Goal: Task Accomplishment & Management: Manage account settings

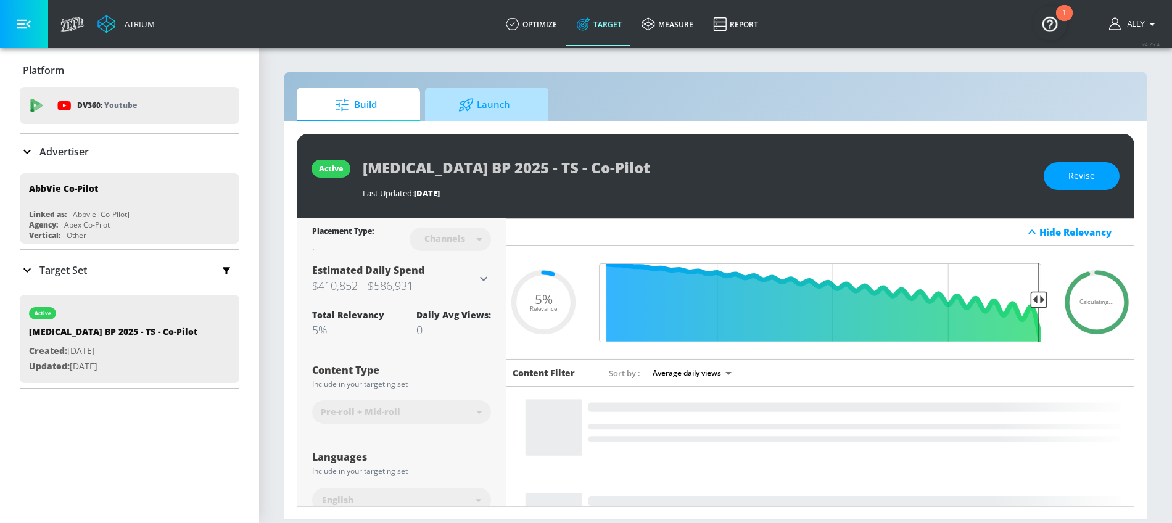
click at [474, 109] on div at bounding box center [467, 105] width 19 height 14
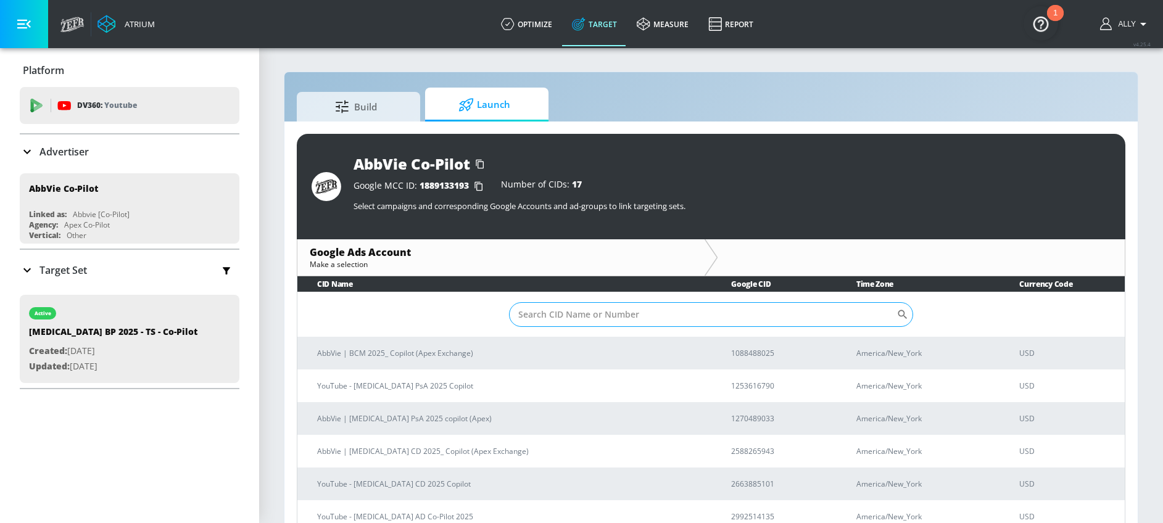
click at [607, 318] on input "Sort By" at bounding box center [702, 314] width 387 height 25
paste input "[PHONE_NUMBER]"
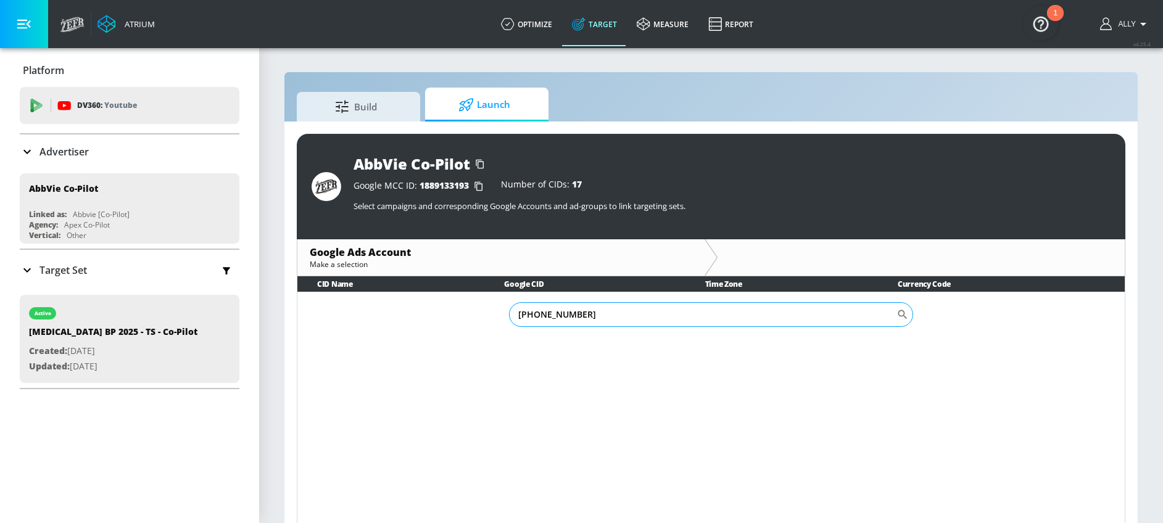
click at [554, 317] on input "[PHONE_NUMBER]" at bounding box center [702, 314] width 387 height 25
click at [539, 317] on input "685-5506825" at bounding box center [702, 314] width 387 height 25
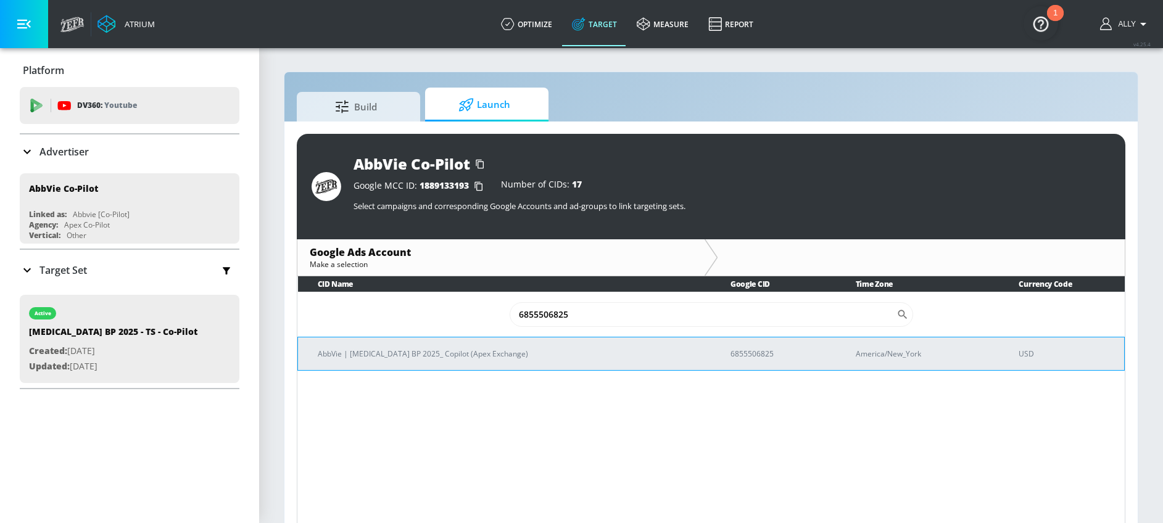
type input "6855506825"
click at [529, 360] on td "AbbVie | [MEDICAL_DATA] BP 2025_ Copilot (Apex Exchange)" at bounding box center [504, 353] width 413 height 33
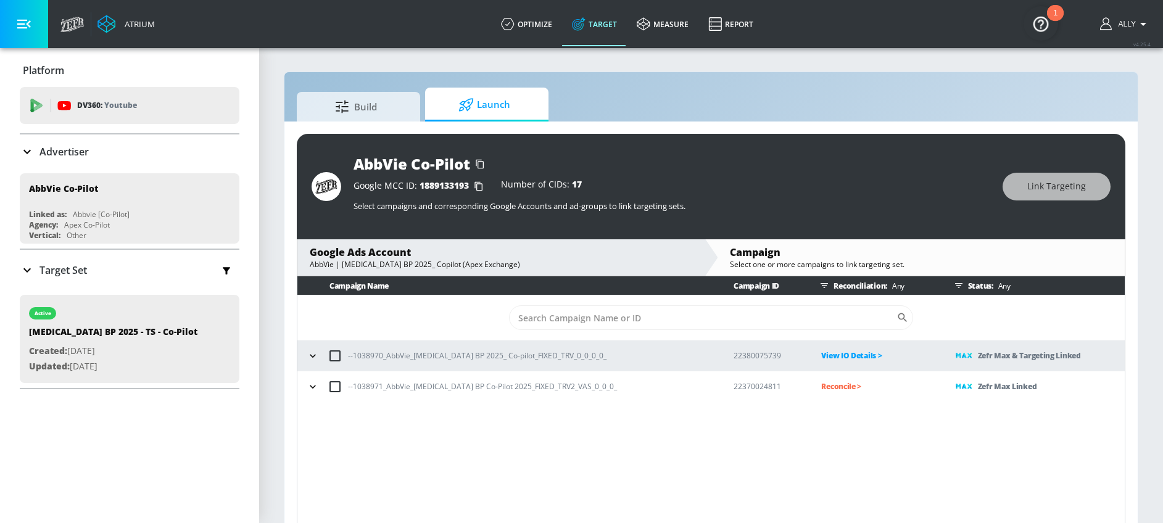
click at [313, 358] on icon "button" at bounding box center [313, 356] width 12 height 12
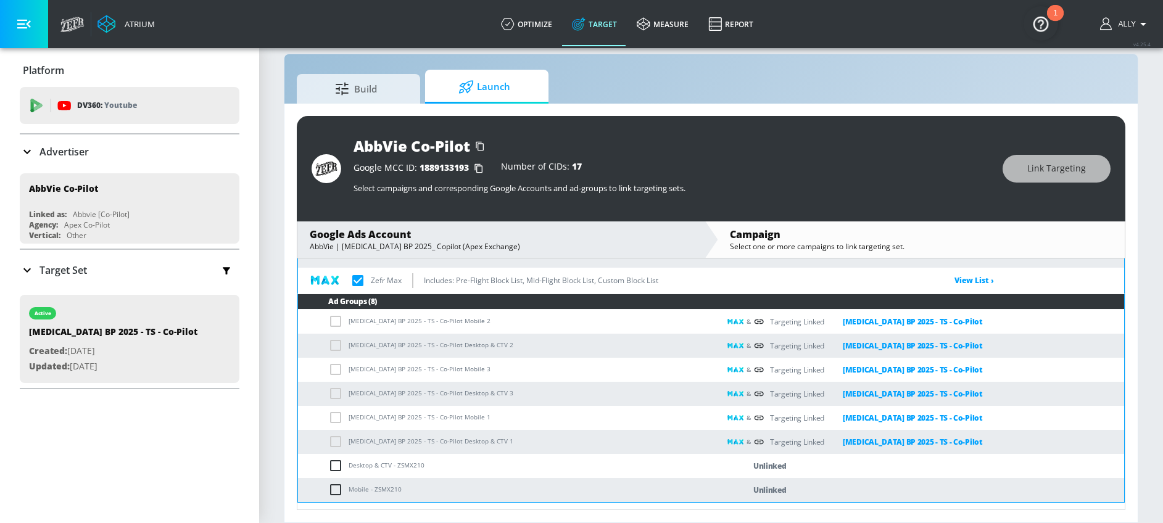
scroll to position [109, 0]
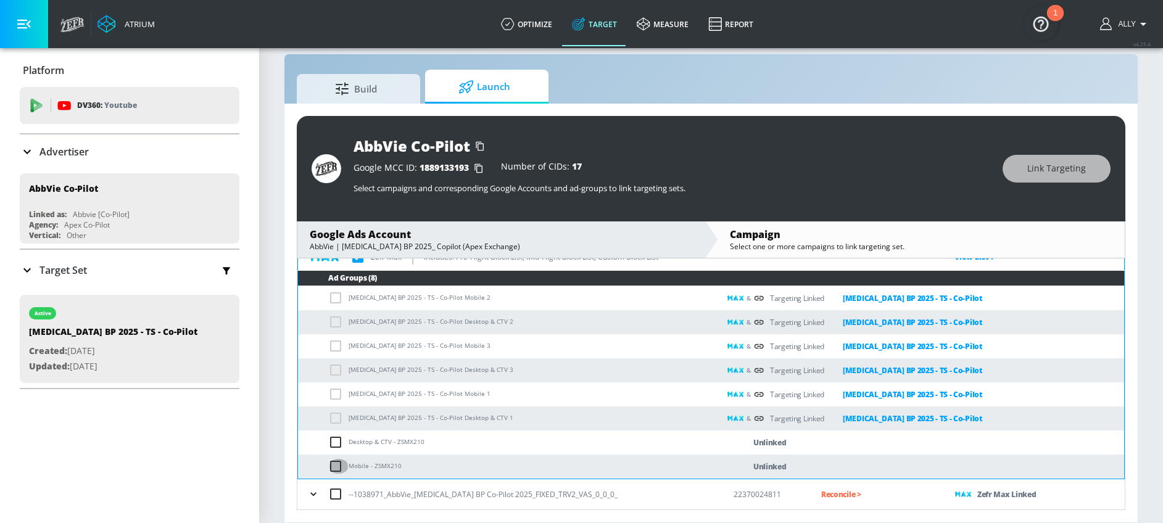
click at [334, 465] on input "checkbox" at bounding box center [338, 466] width 20 height 15
checkbox input "true"
click at [336, 441] on input "checkbox" at bounding box center [338, 442] width 20 height 15
checkbox input "true"
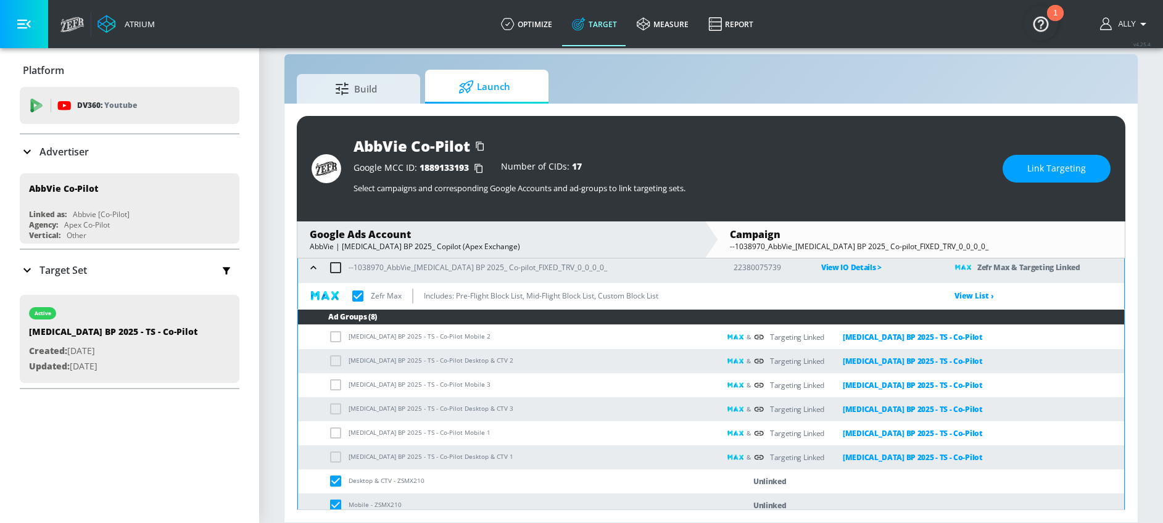
scroll to position [65, 0]
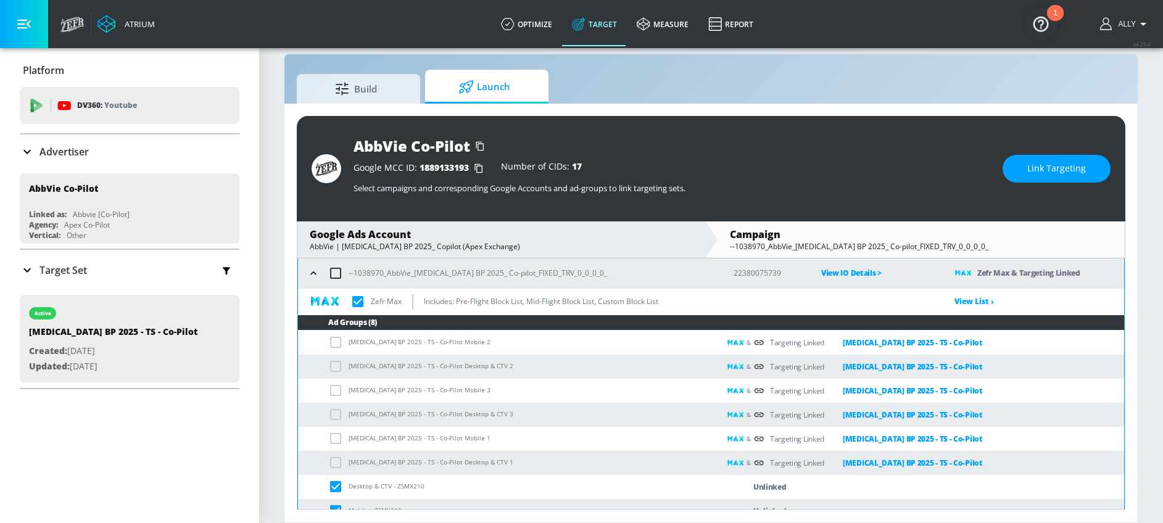
click at [357, 301] on input "checkbox" at bounding box center [358, 302] width 26 height 26
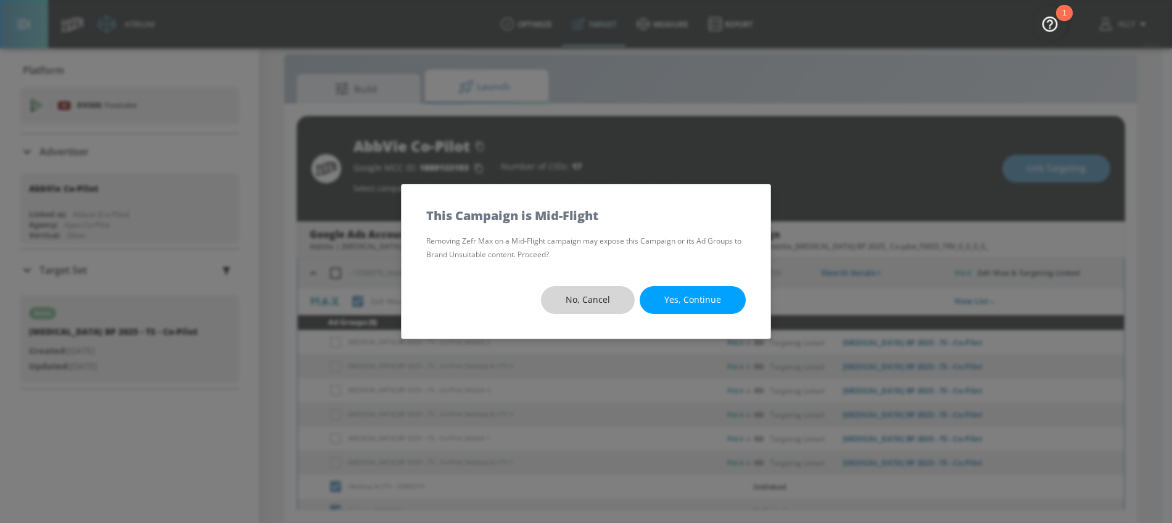
click at [585, 305] on span "No, Cancel" at bounding box center [588, 299] width 44 height 15
checkbox input "true"
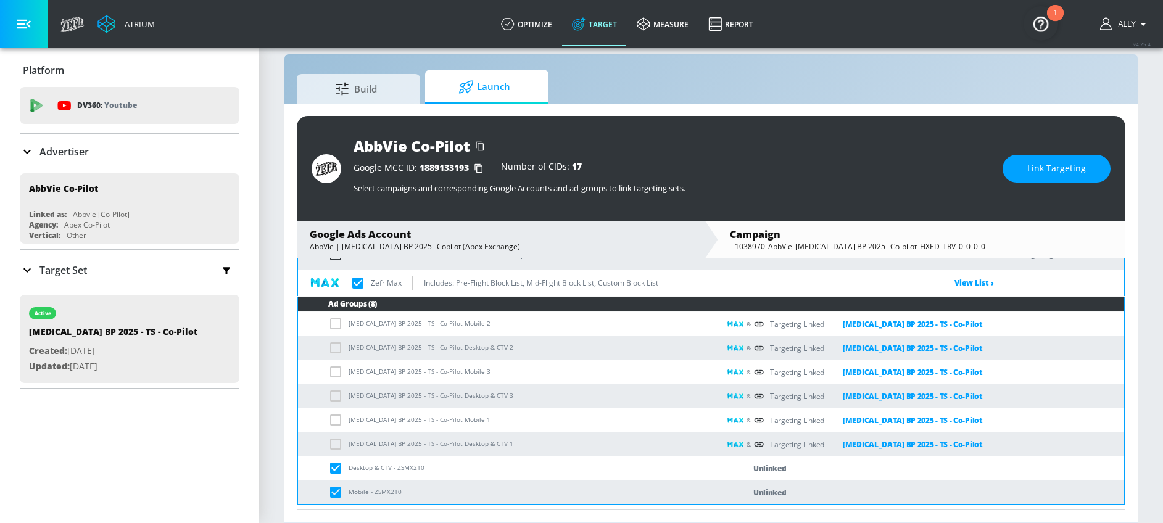
scroll to position [96, 0]
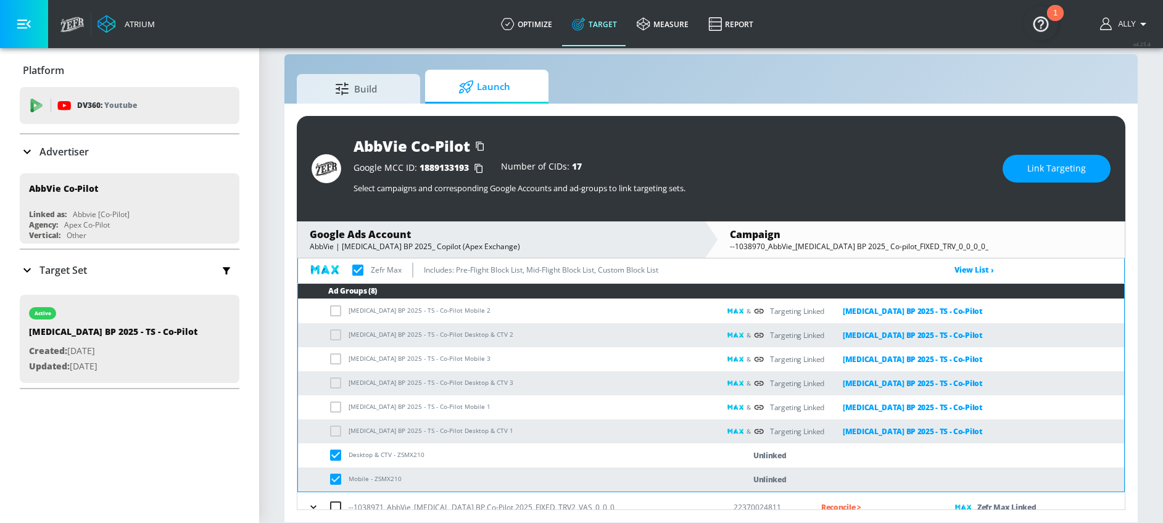
drag, startPoint x: 334, startPoint y: 477, endPoint x: 334, endPoint y: 463, distance: 13.6
click at [335, 476] on input "checkbox" at bounding box center [338, 479] width 20 height 15
checkbox input "false"
checkbox input "true"
click at [334, 450] on input "checkbox" at bounding box center [338, 455] width 20 height 15
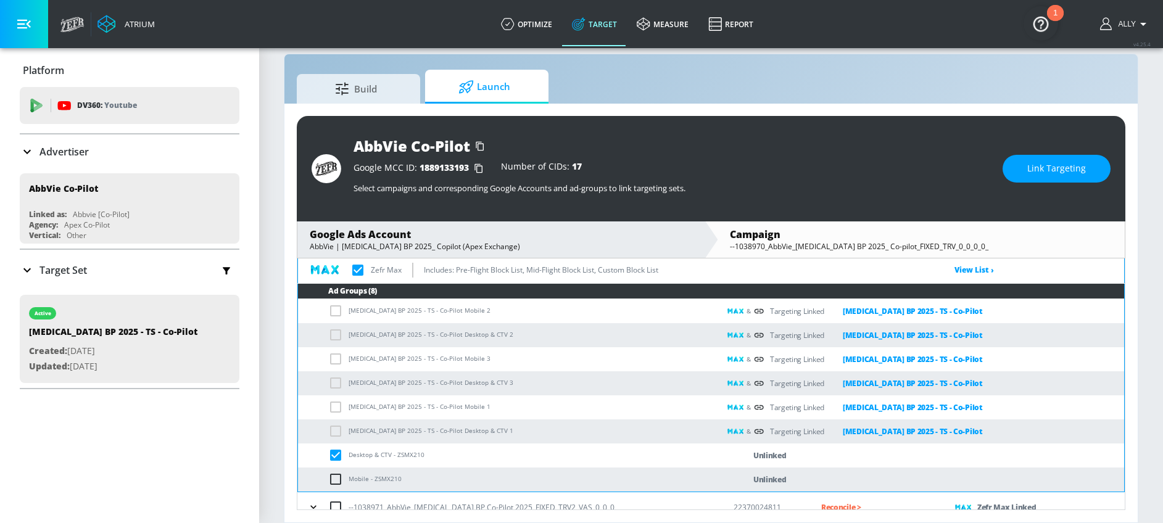
checkbox input "false"
checkbox input "true"
